Goal: Transaction & Acquisition: Purchase product/service

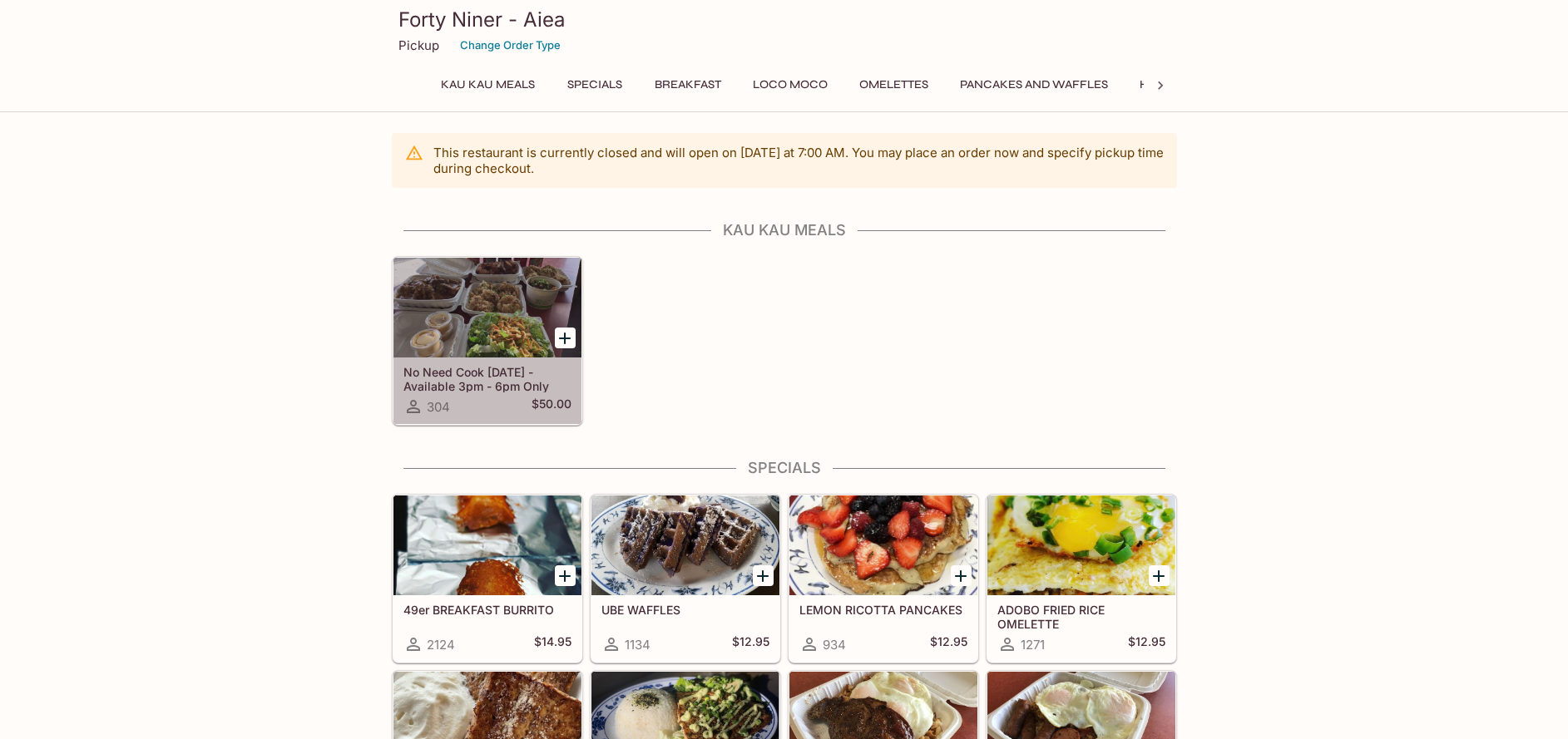
click at [464, 287] on div at bounding box center [487, 307] width 188 height 100
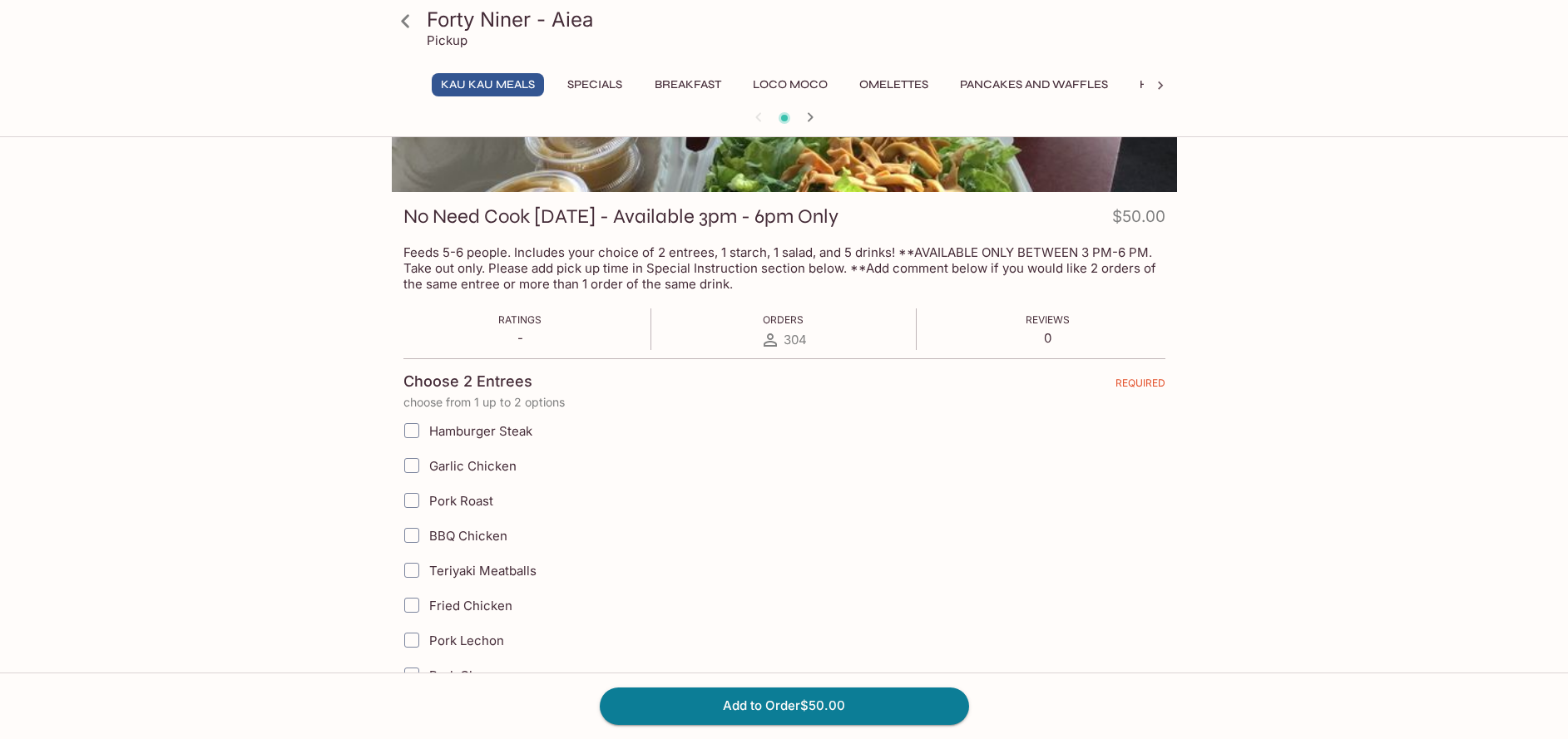
scroll to position [250, 0]
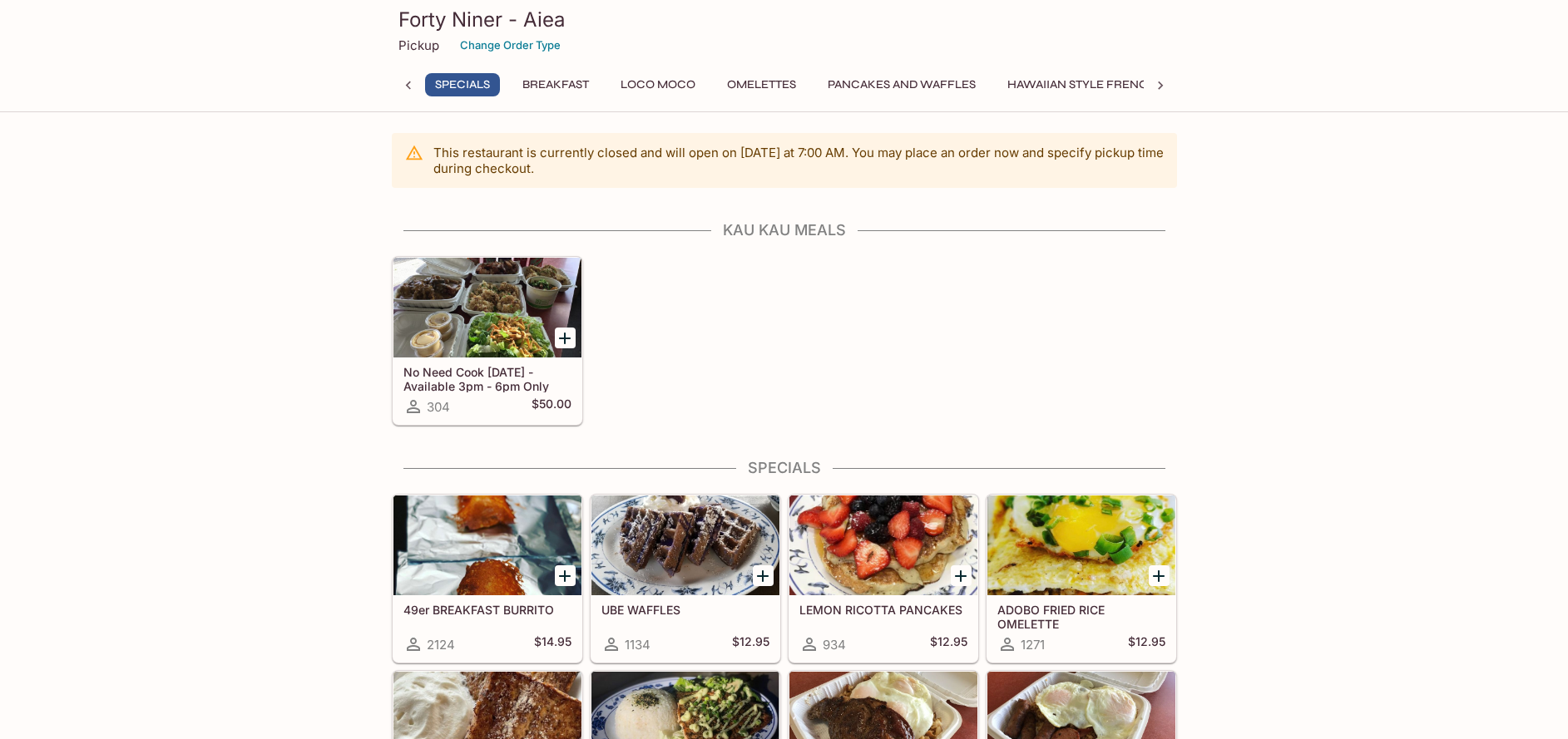
scroll to position [416, 0]
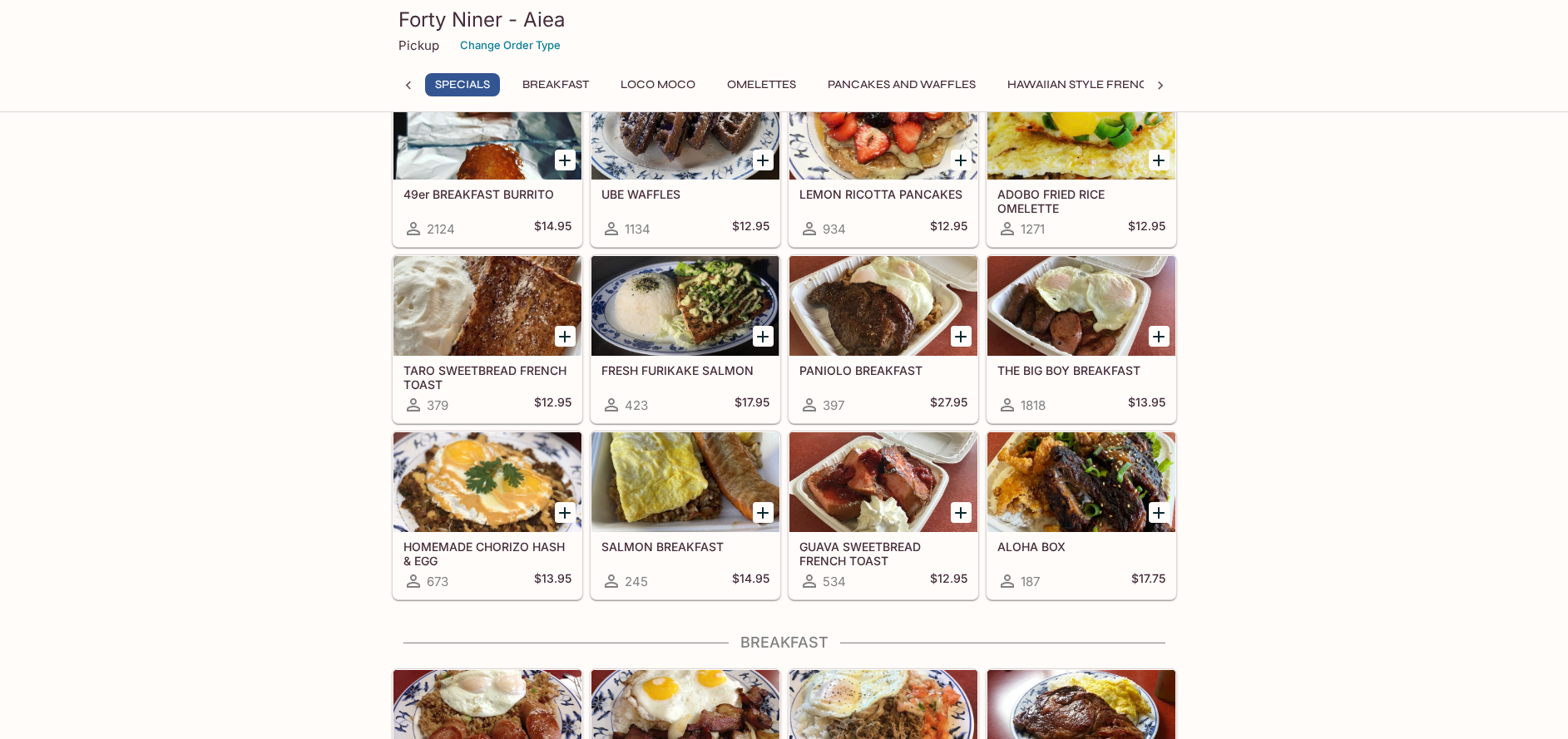
click at [451, 151] on div at bounding box center [487, 129] width 188 height 100
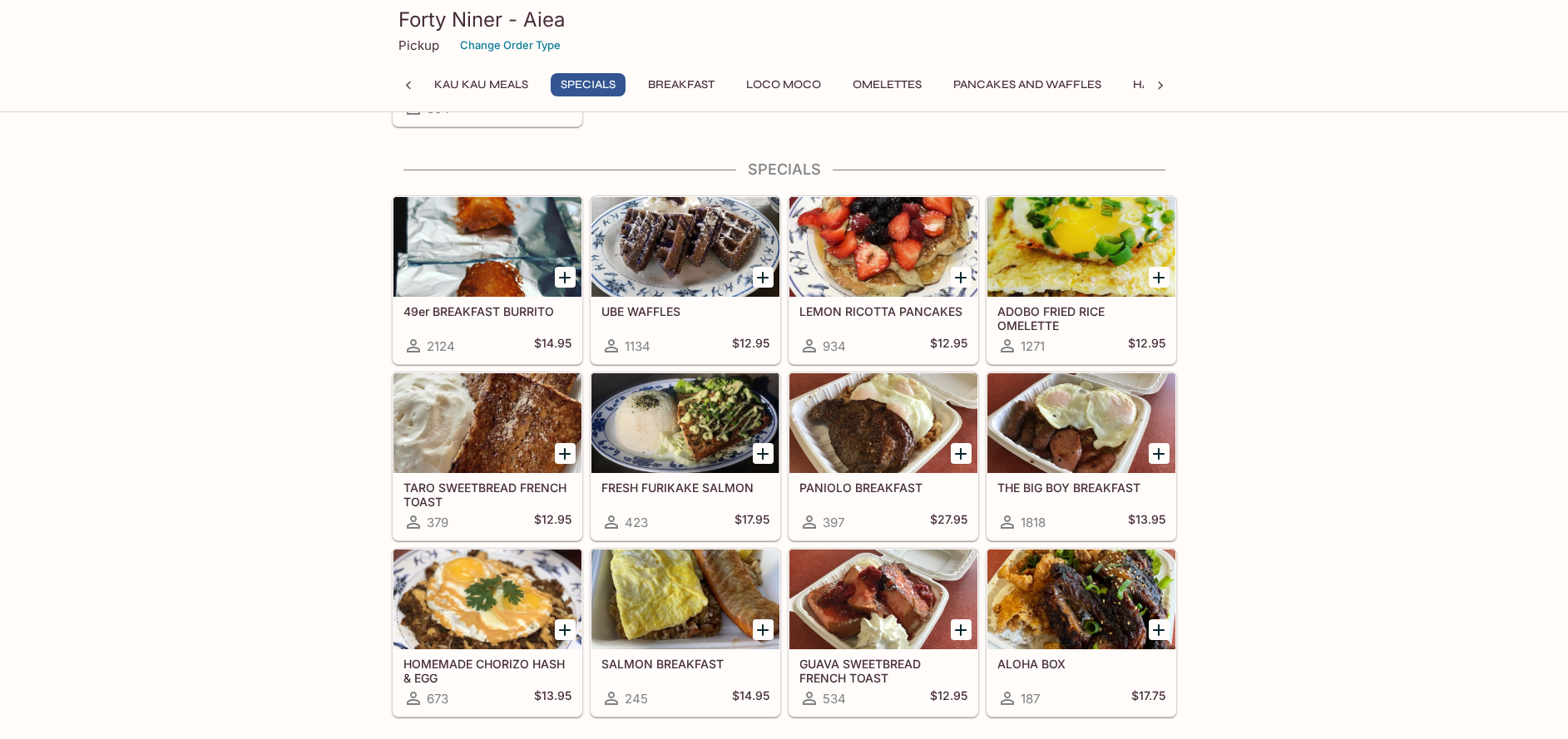
scroll to position [333, 0]
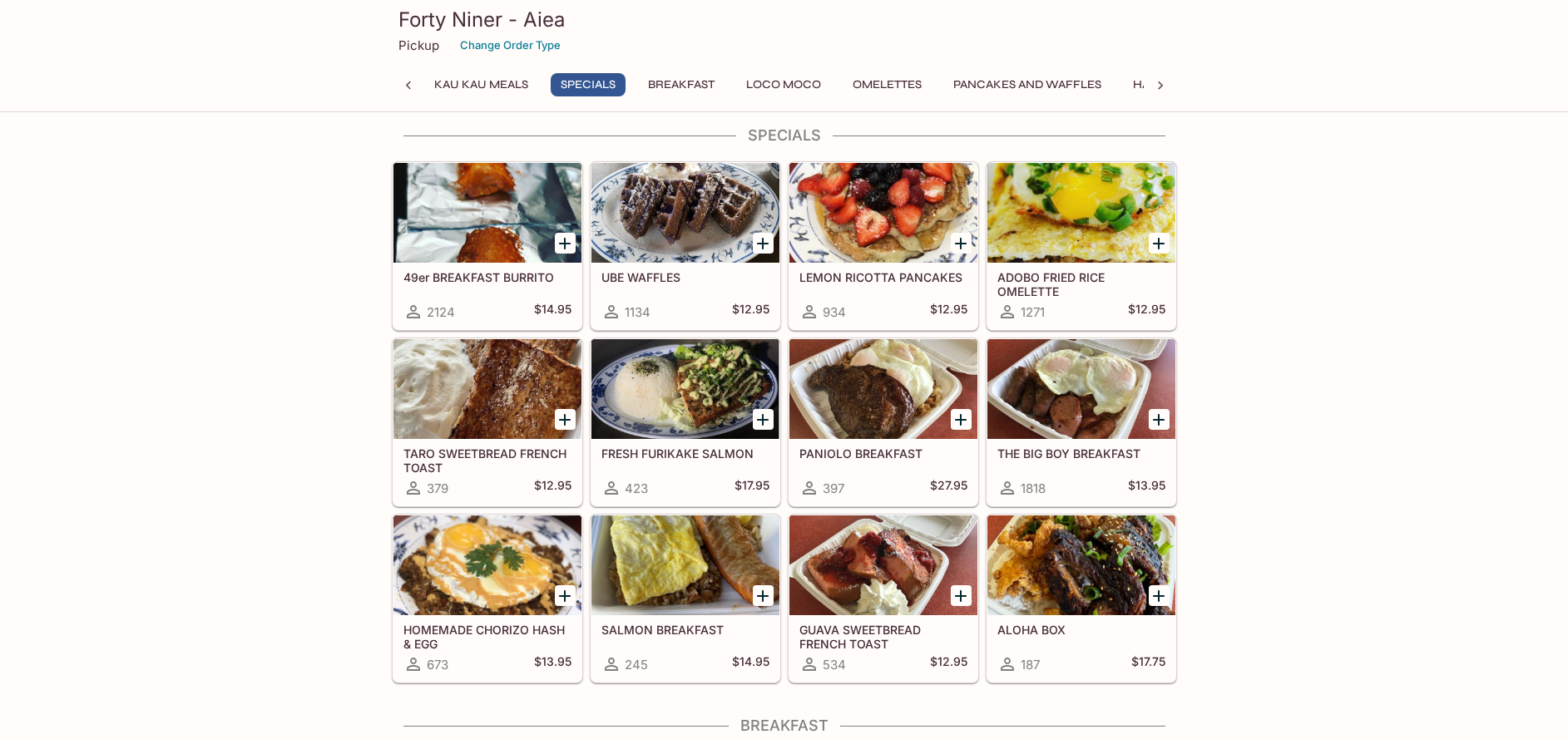
click at [440, 203] on div at bounding box center [487, 213] width 188 height 100
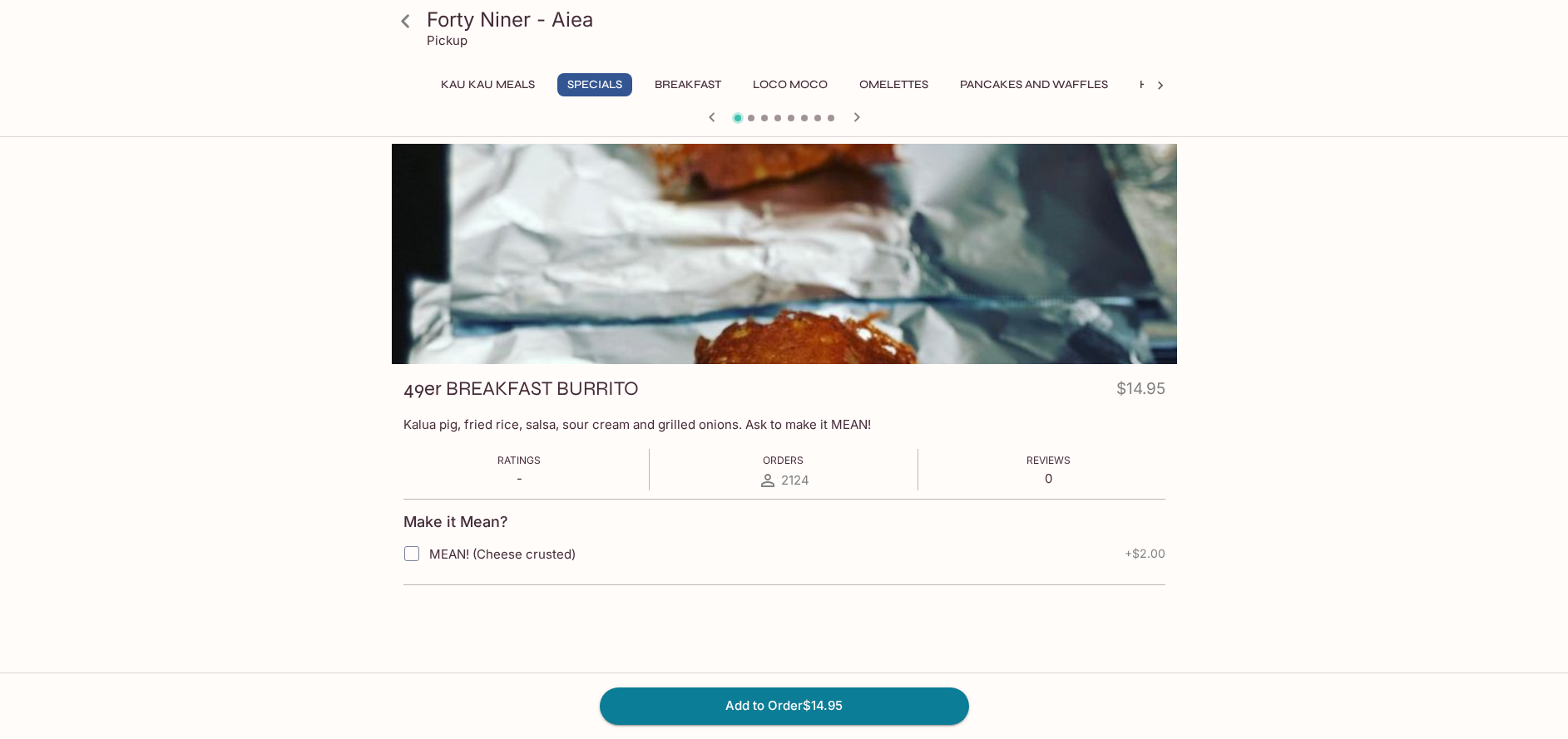
scroll to position [144, 0]
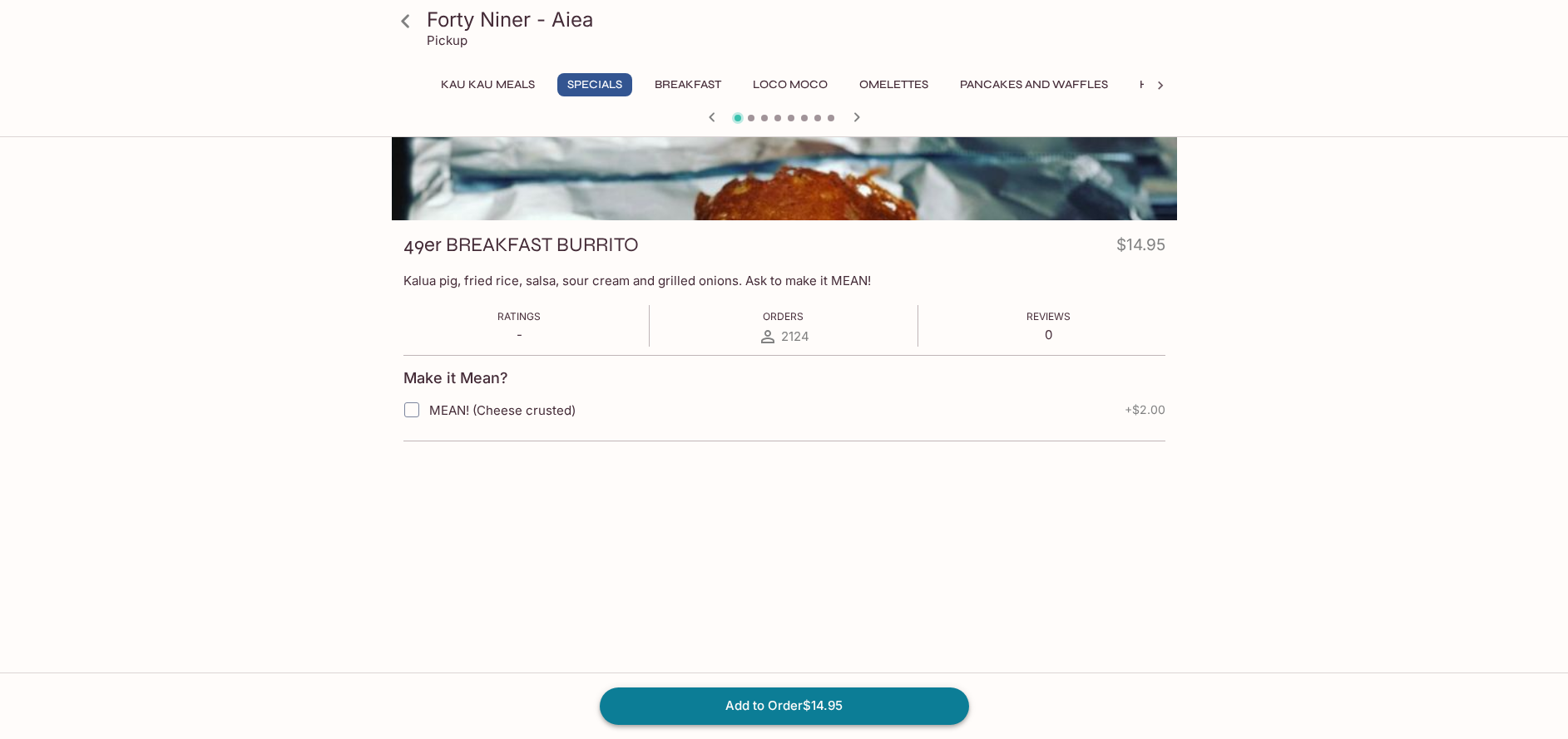
click at [712, 700] on button "Add to Order $14.95" at bounding box center [784, 706] width 370 height 37
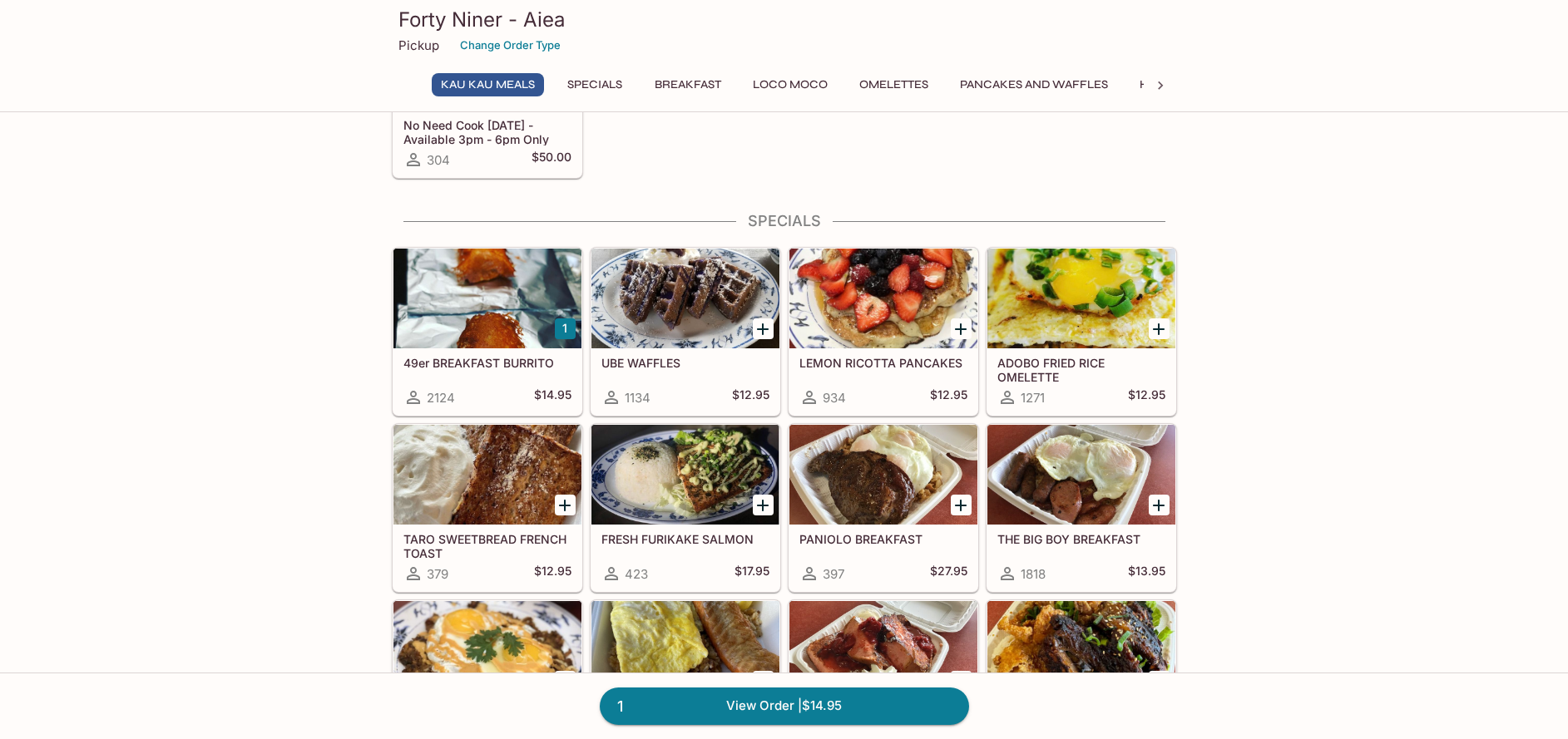
scroll to position [83, 0]
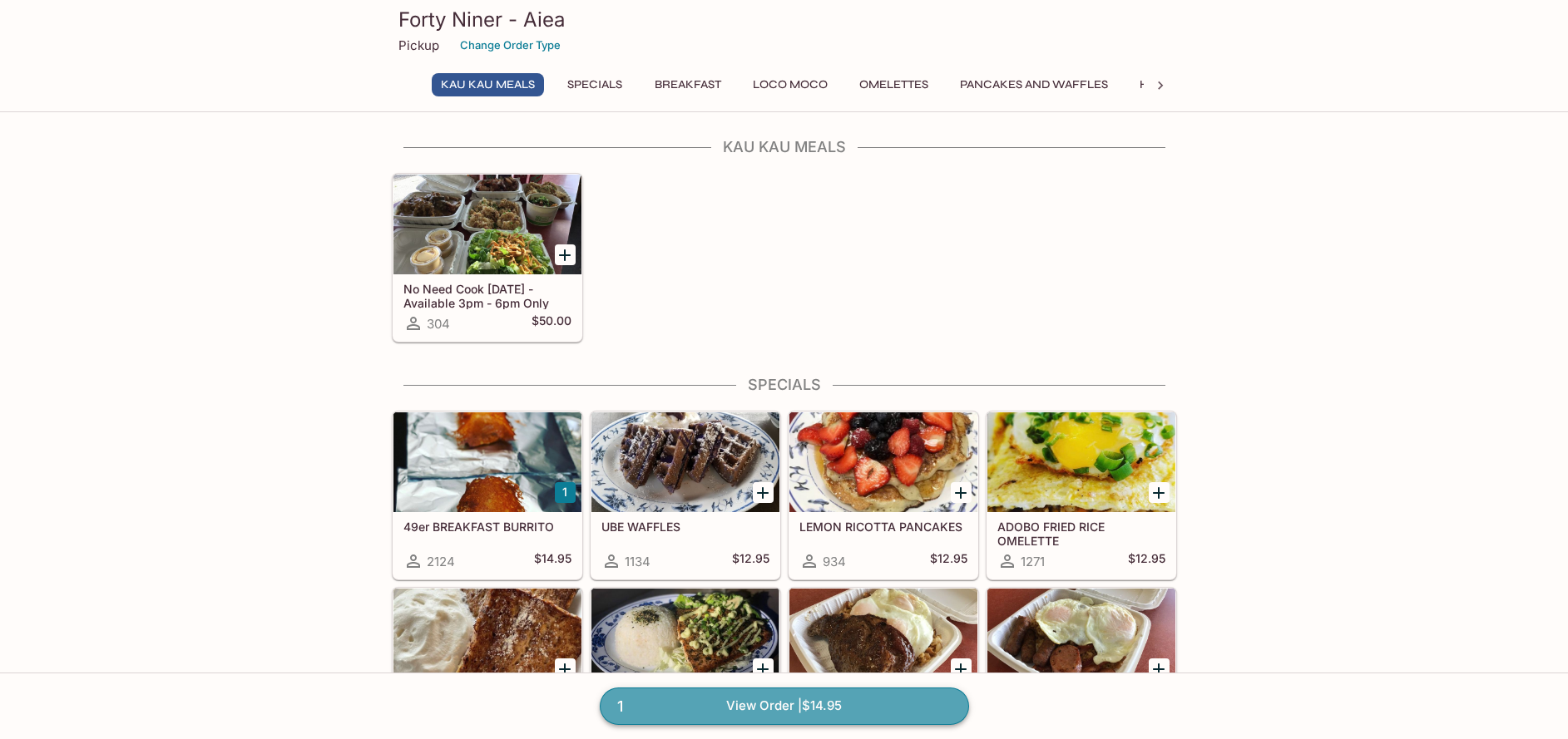
click at [777, 705] on link "1 View Order | $14.95" at bounding box center [784, 706] width 370 height 37
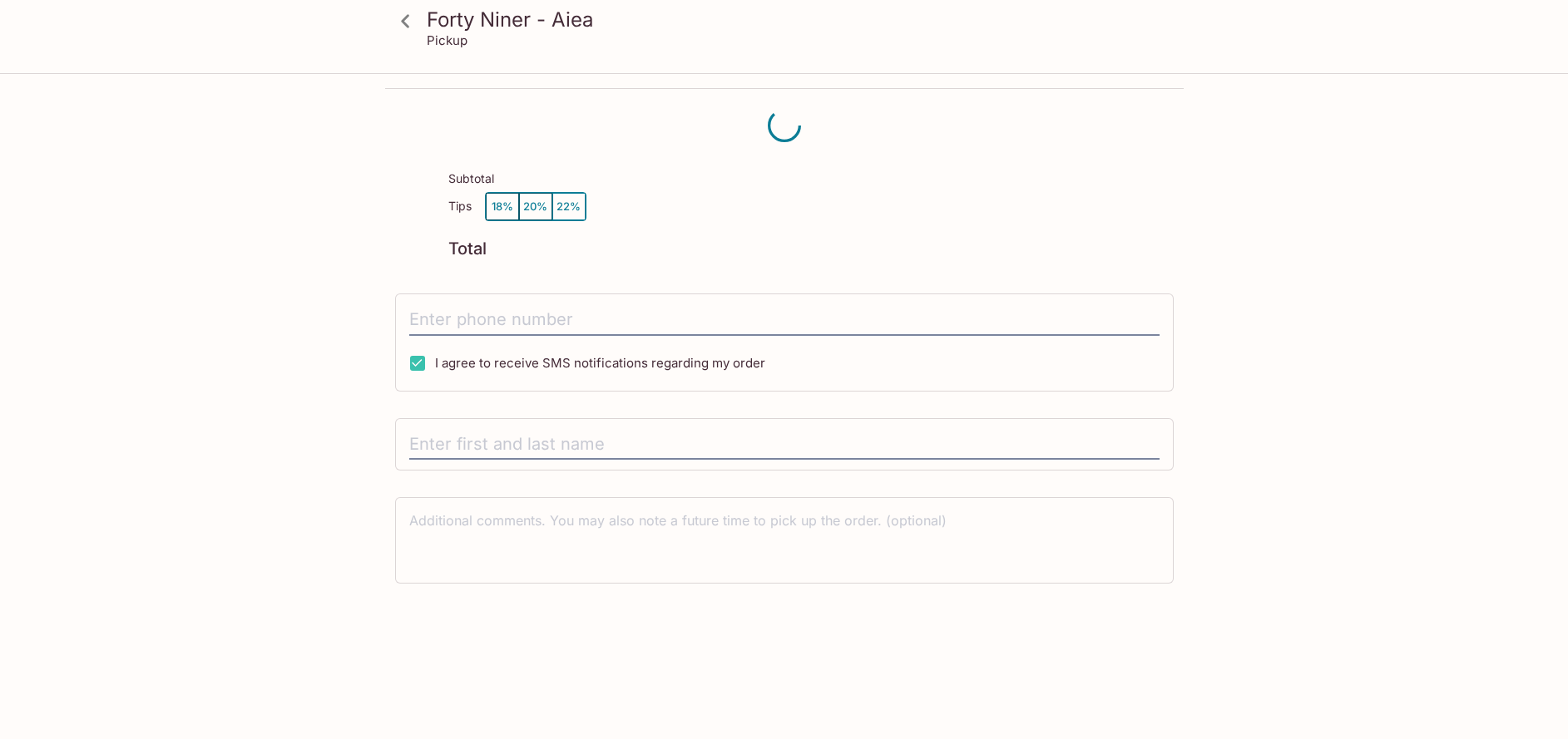
scroll to position [75, 0]
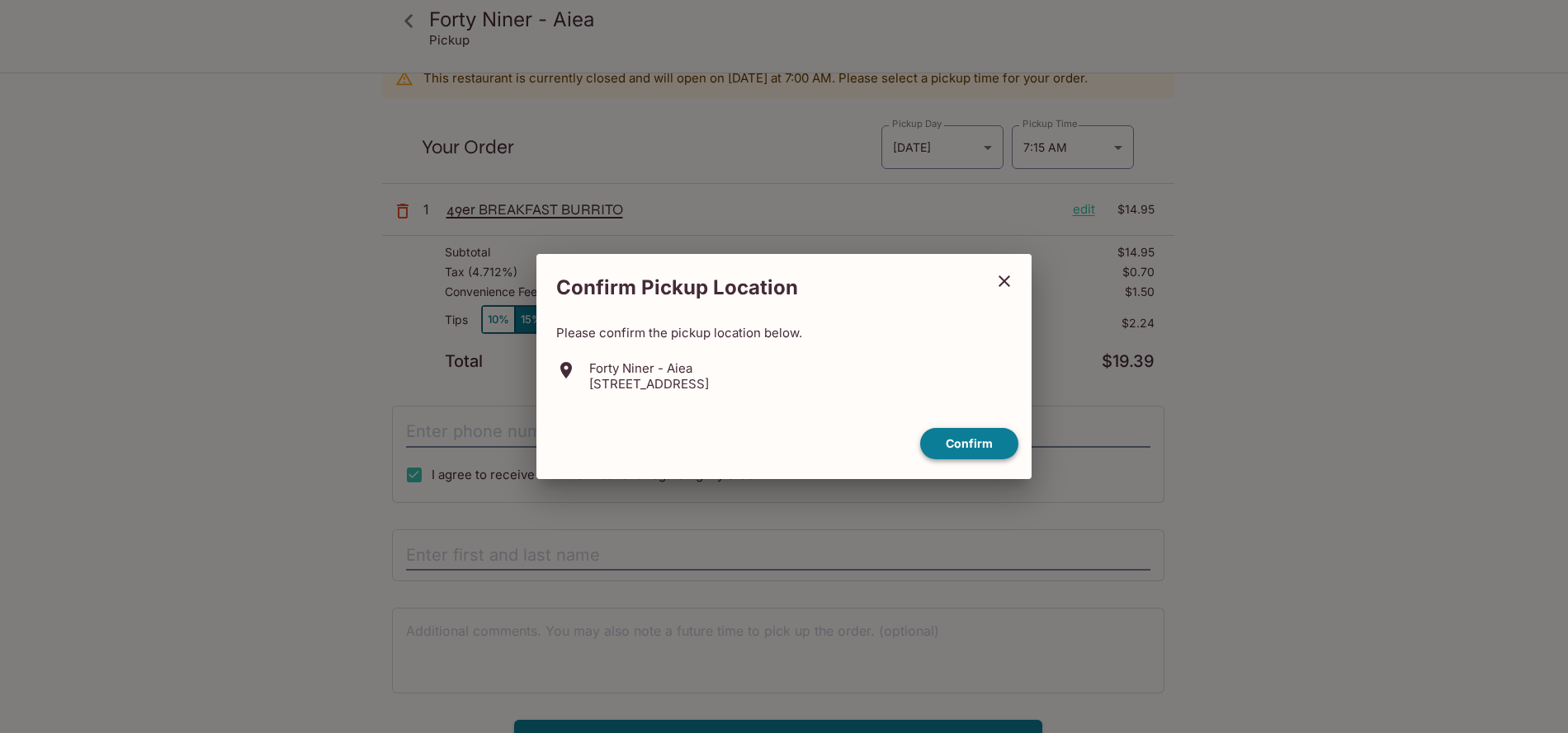
click at [953, 441] on button "Confirm" at bounding box center [969, 444] width 98 height 32
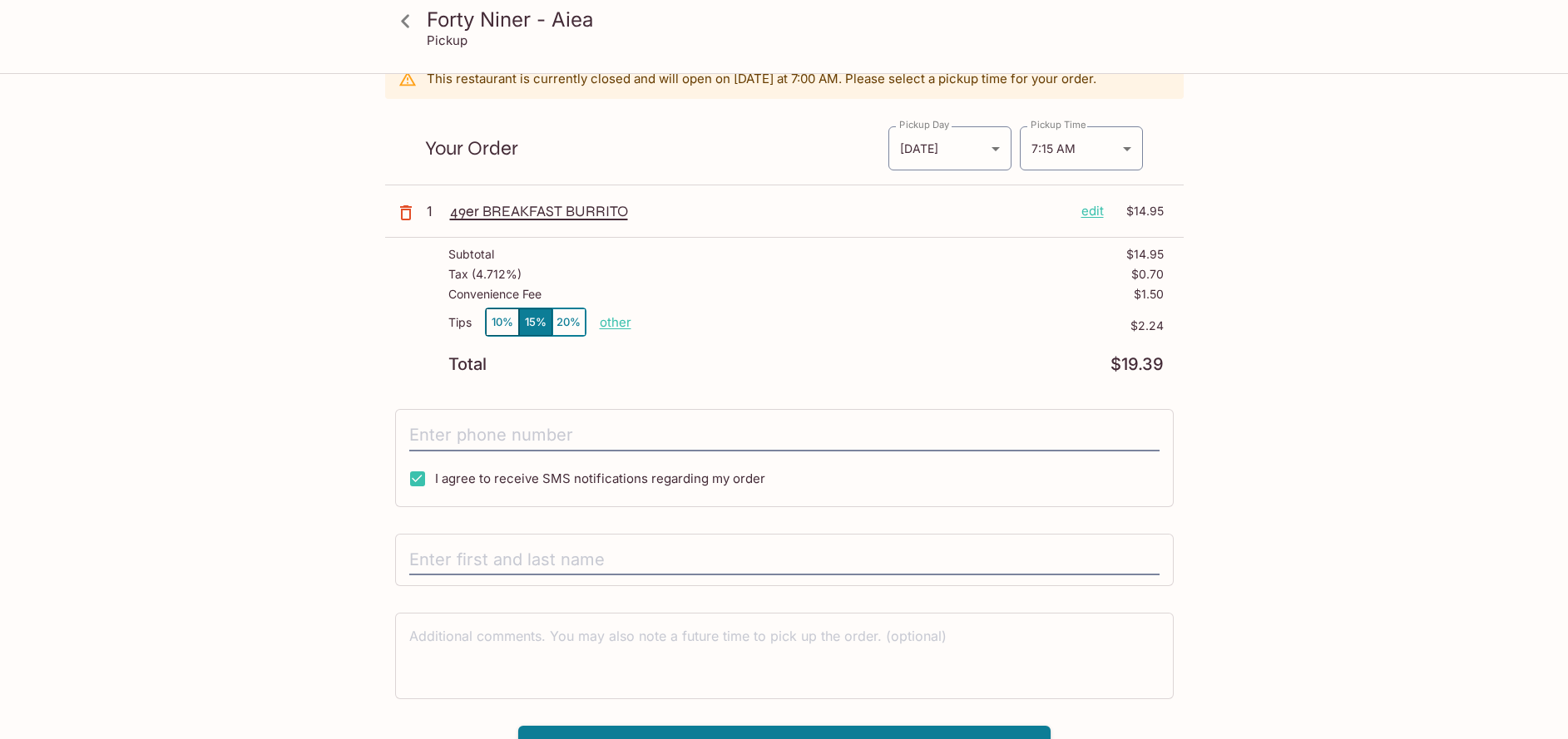
click at [486, 317] on button "10%" at bounding box center [502, 321] width 33 height 27
click at [1114, 146] on body "Forty Niner - Aiea Pickup Forty Niner - Aiea 98-[STREET_ADDRESS] This restauran…" at bounding box center [790, 370] width 1580 height 739
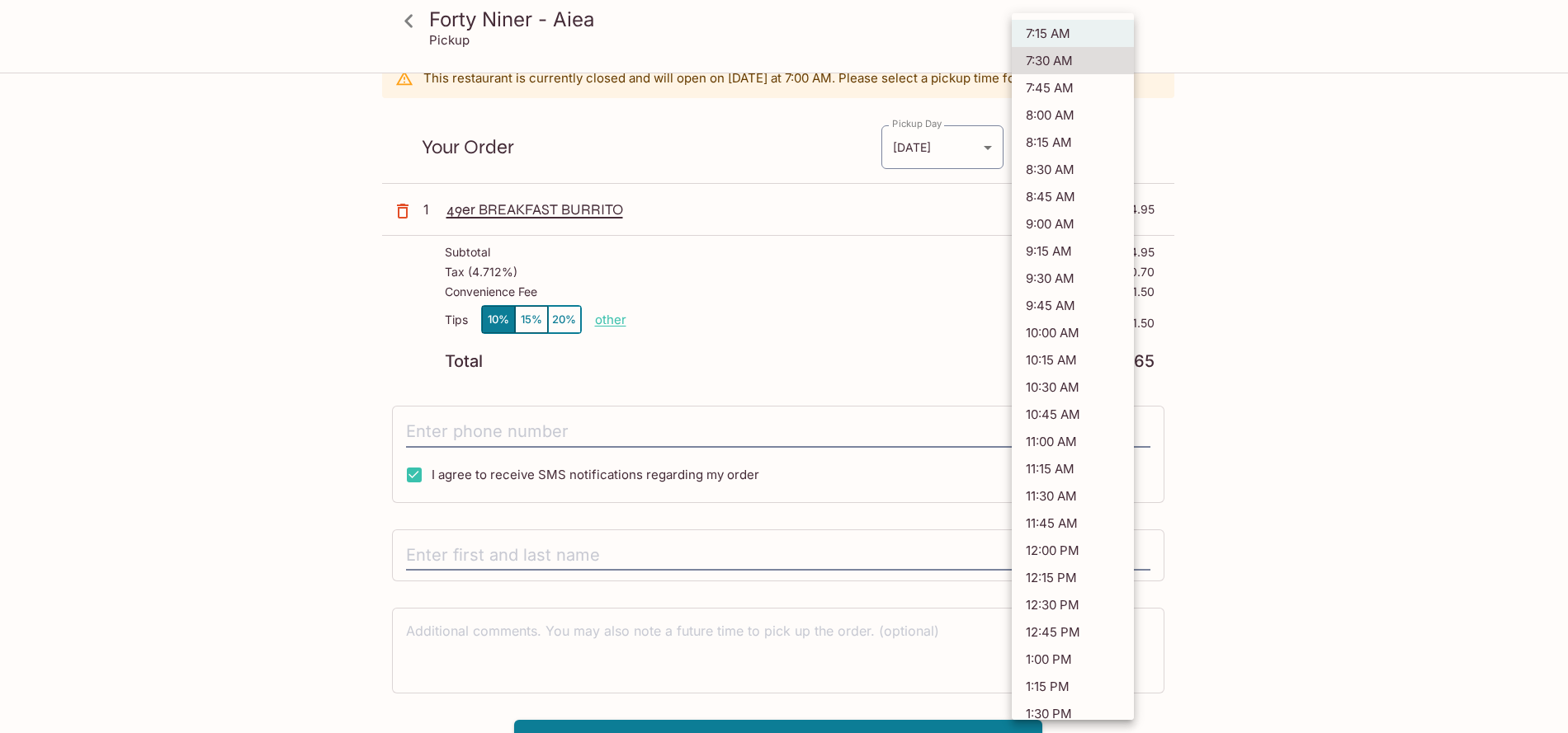
click at [1059, 62] on li "7:30 AM" at bounding box center [1072, 60] width 122 height 27
type input "[DATE]T17:30:00.000000Z"
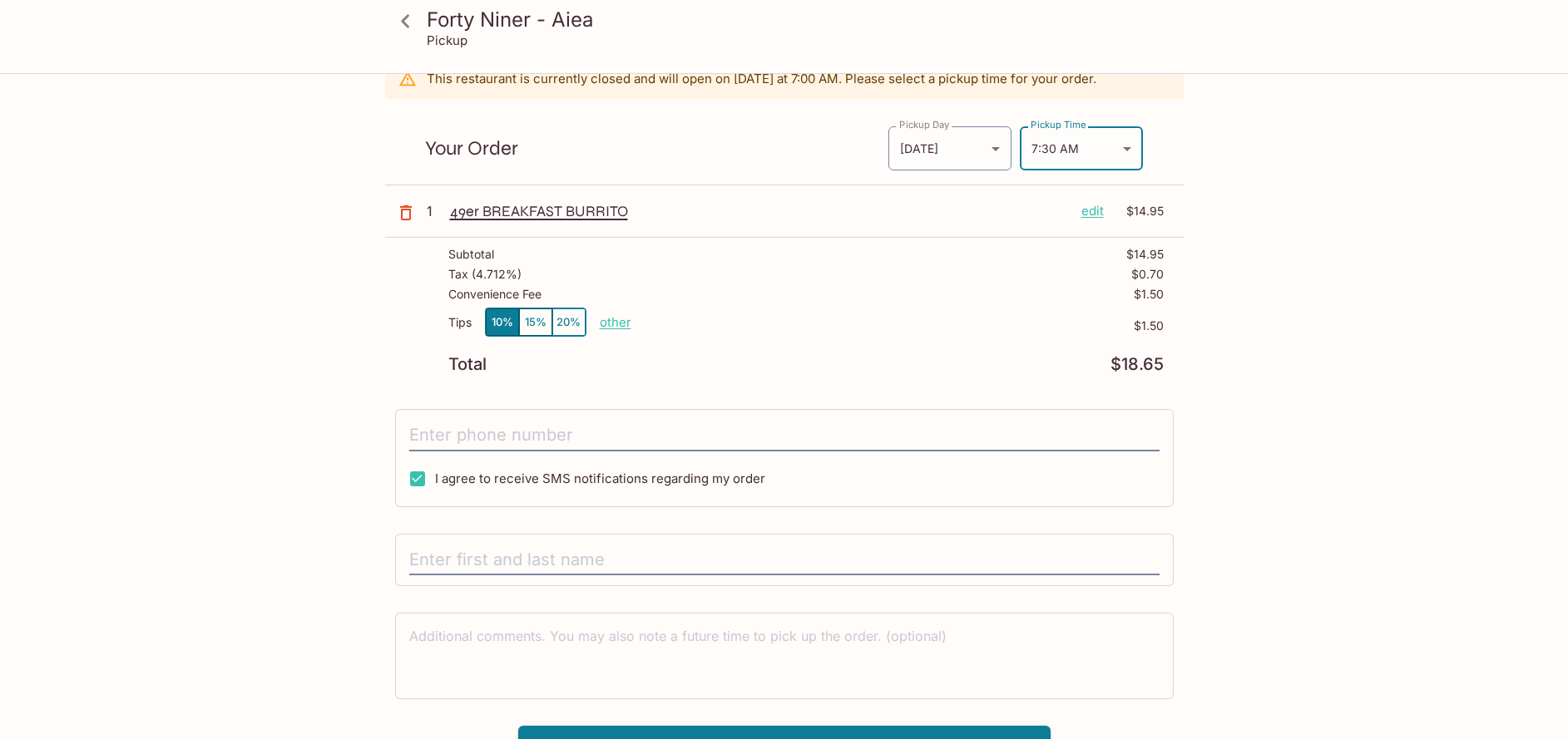
click at [1344, 267] on div "Forty Niner - Aiea Pickup Forty Niner - Aiea 98-[STREET_ADDRESS] This restauran…" at bounding box center [784, 370] width 1568 height 739
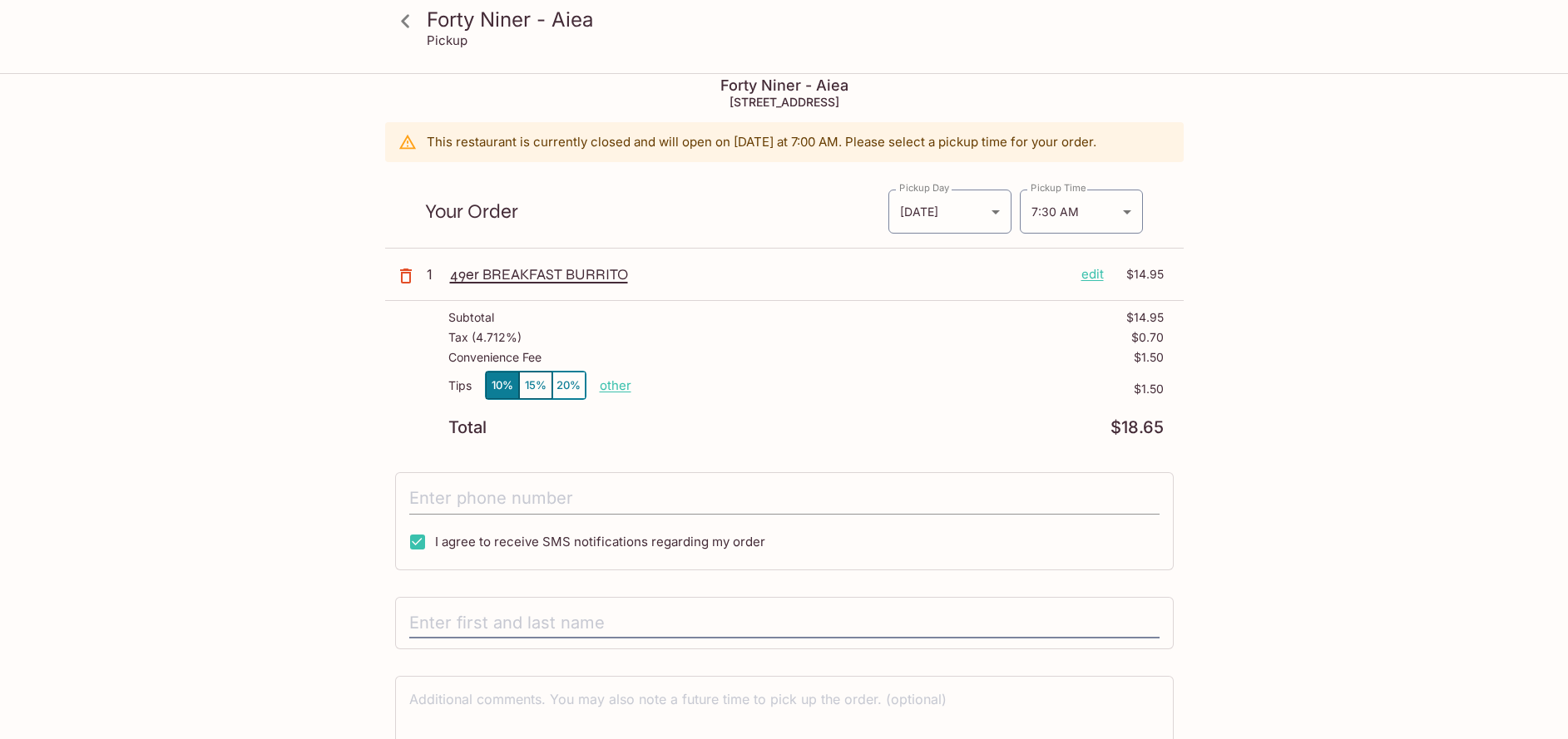
scroll to position [103, 0]
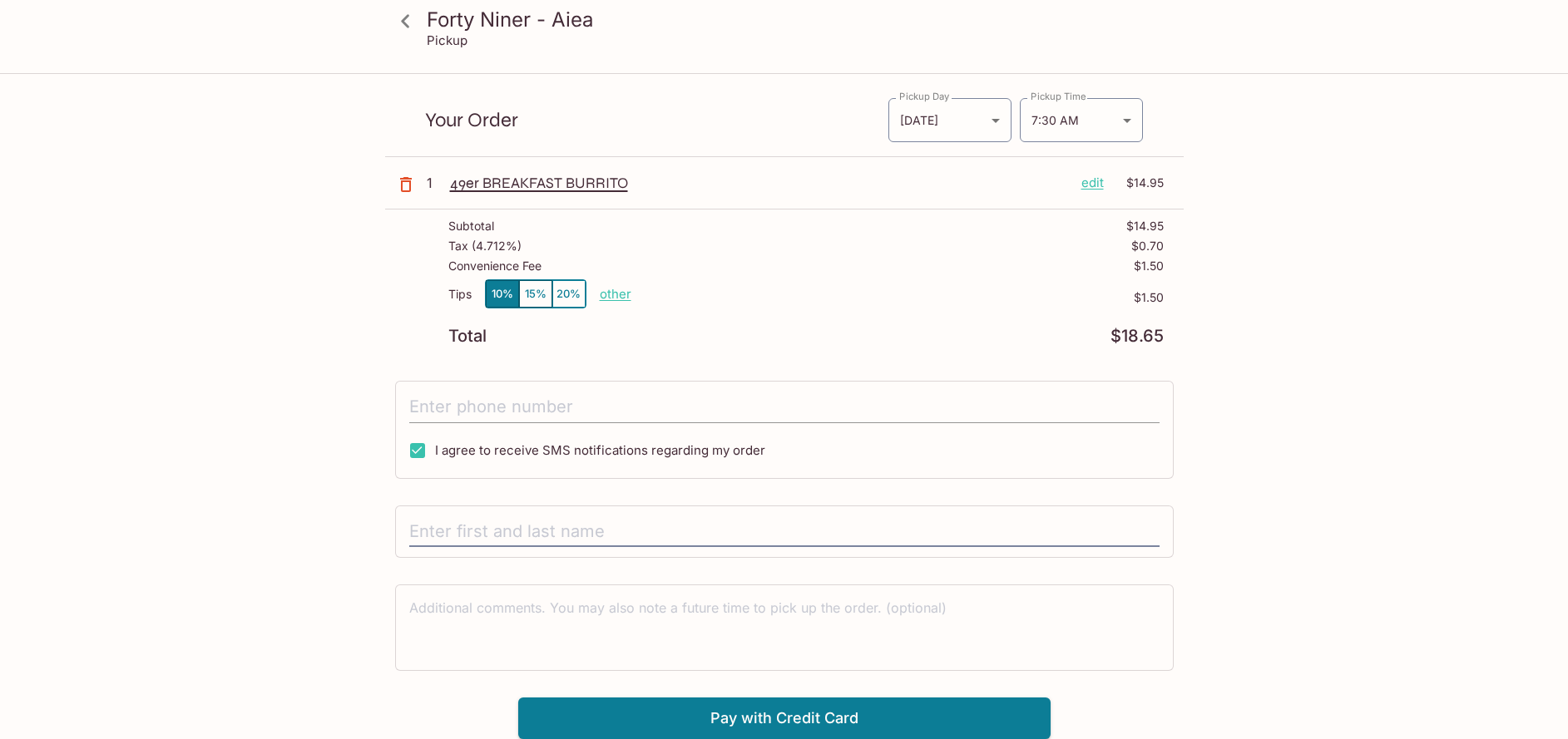
click at [756, 409] on input "tel" at bounding box center [784, 407] width 750 height 31
type input "[PHONE_NUMBER]"
click at [701, 517] on input "text" at bounding box center [784, 532] width 750 height 31
type input "[PERSON_NAME]"
click at [1277, 535] on div "Forty Niner - Aiea Pickup Forty Niner - Aiea 98-[STREET_ADDRESS] This restauran…" at bounding box center [784, 356] width 1065 height 768
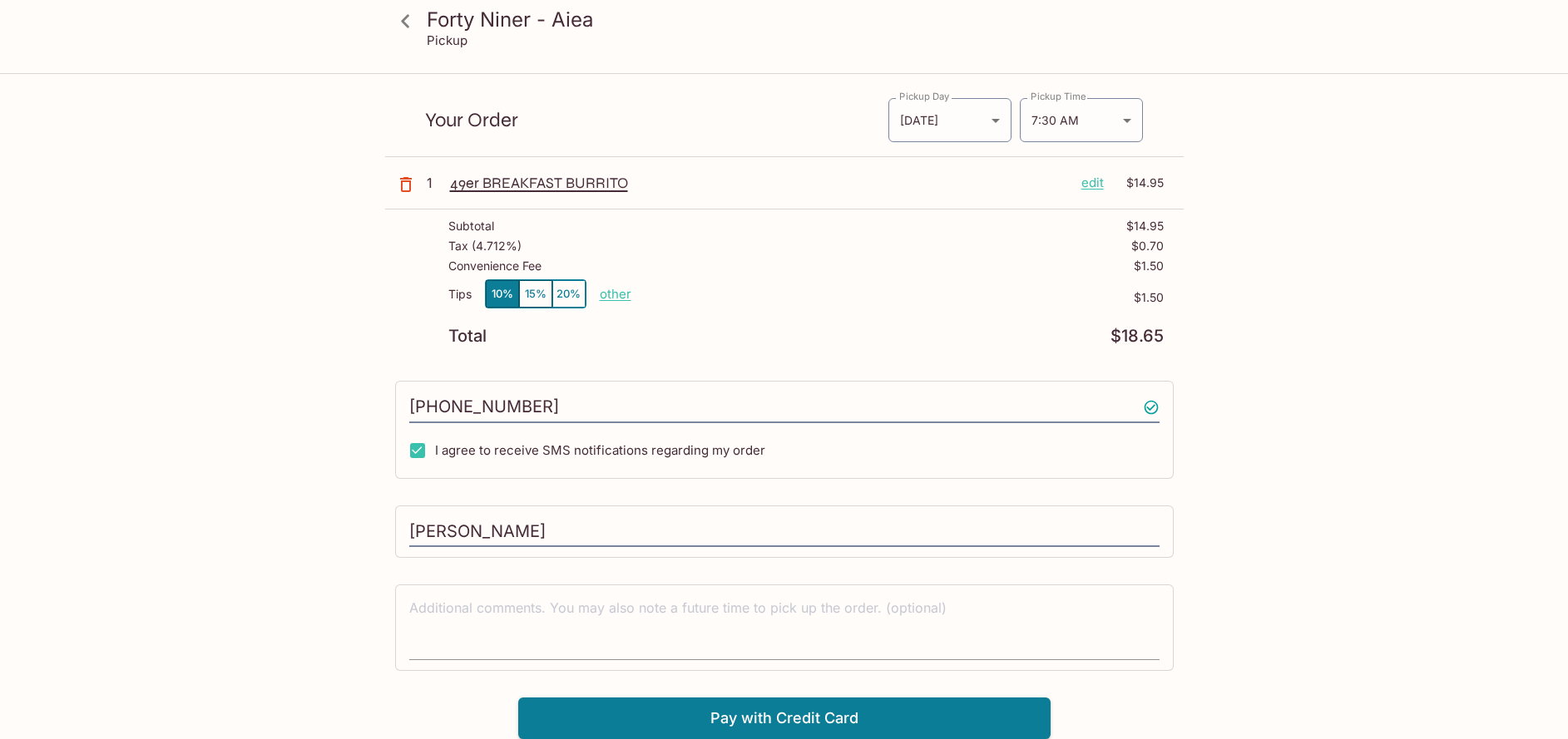
click at [722, 612] on textarea at bounding box center [784, 627] width 750 height 58
type textarea "Part of a group order"
drag, startPoint x: 1240, startPoint y: 510, endPoint x: 1304, endPoint y: 510, distance: 64.0
click at [1304, 510] on div "Forty Niner - Aiea Pickup Forty Niner - Aiea 98-[STREET_ADDRESS] This restauran…" at bounding box center [784, 356] width 1065 height 768
click at [831, 711] on button "Pay with Credit Card" at bounding box center [784, 719] width 532 height 42
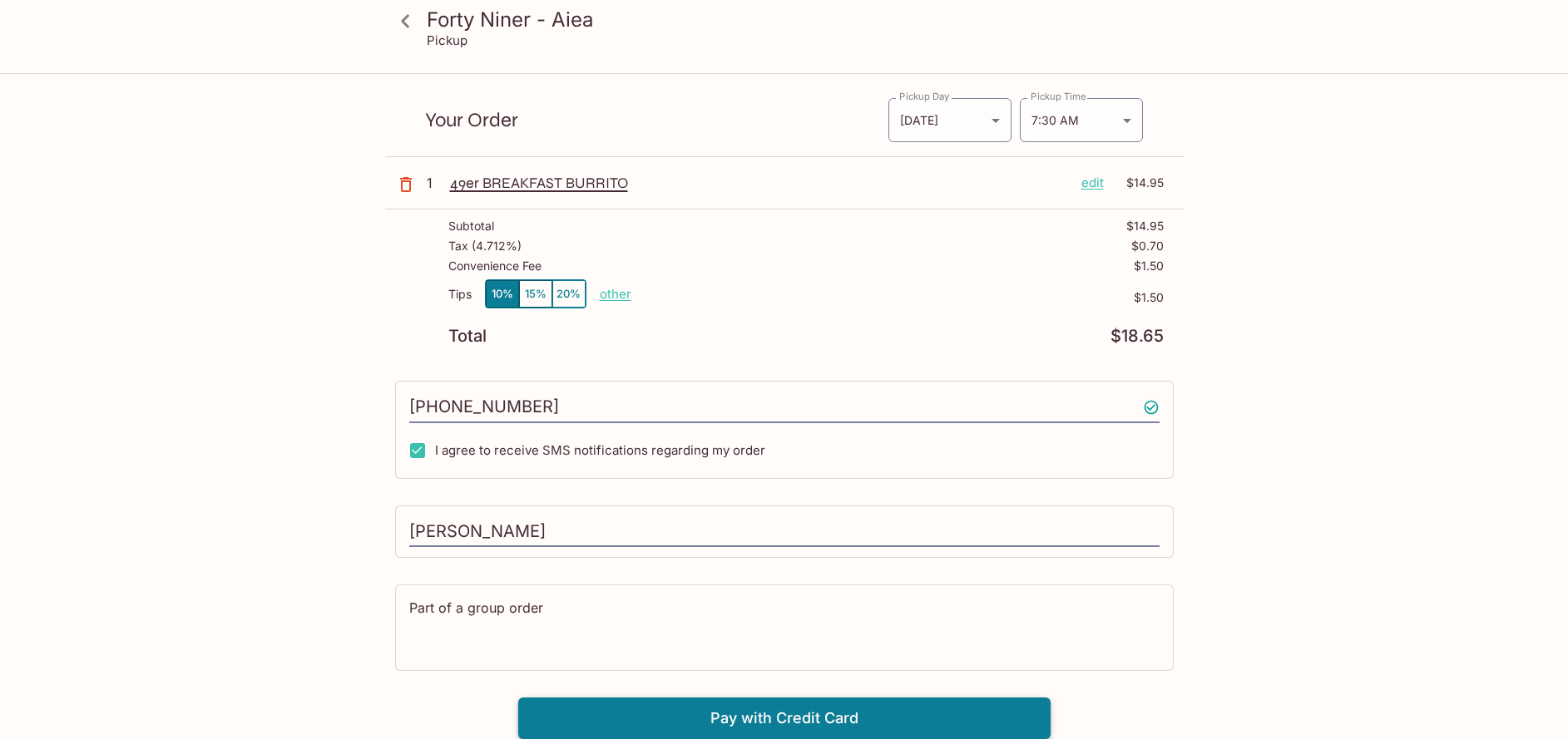
scroll to position [353, 0]
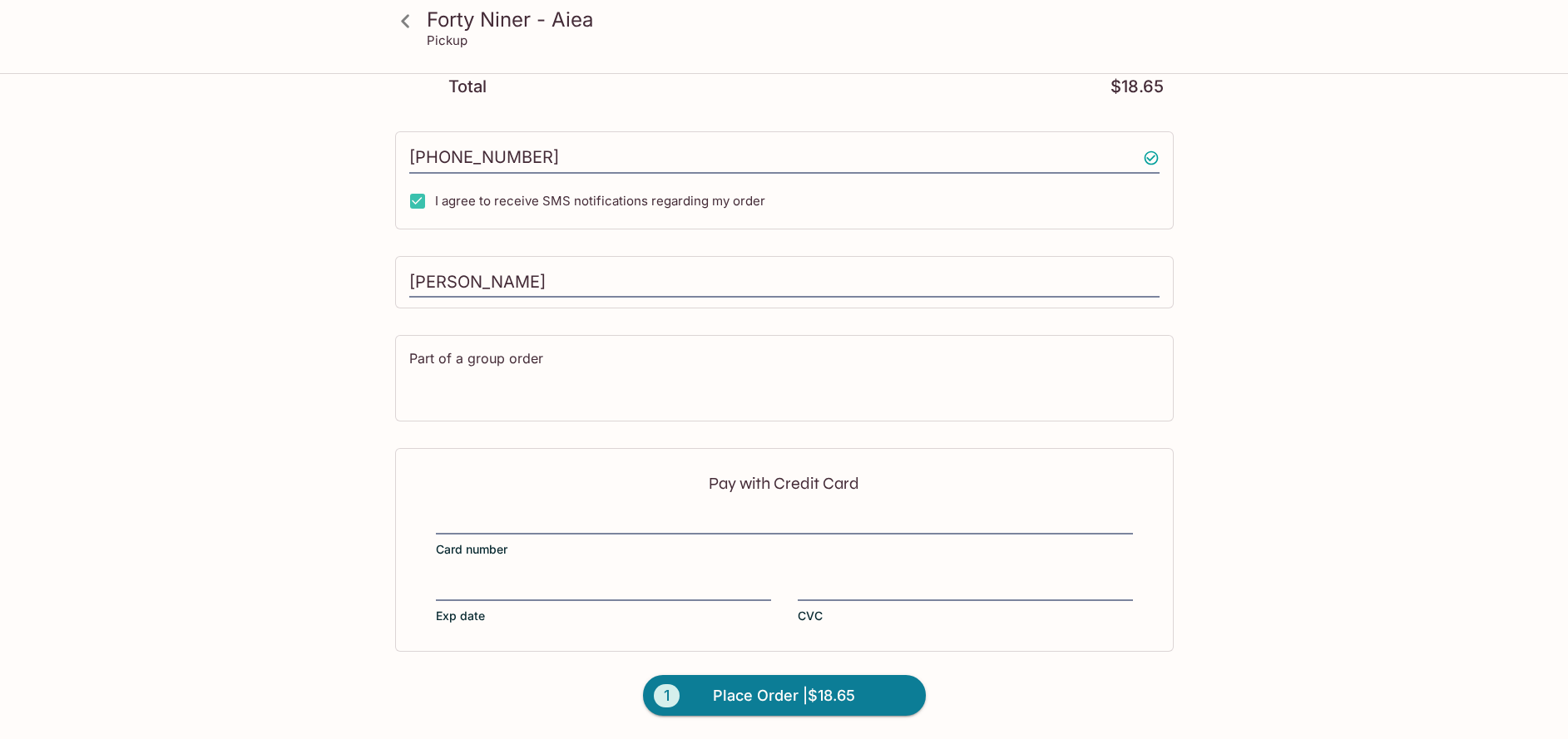
click at [629, 501] on div "Pay with Credit Card Card number Exp date CVC" at bounding box center [784, 549] width 778 height 203
click at [817, 577] on div "Pay with Credit Card Card number Exp date CVC" at bounding box center [784, 549] width 778 height 203
click at [800, 698] on span "Place Order | $18.65" at bounding box center [784, 696] width 142 height 26
